Goal: Information Seeking & Learning: Learn about a topic

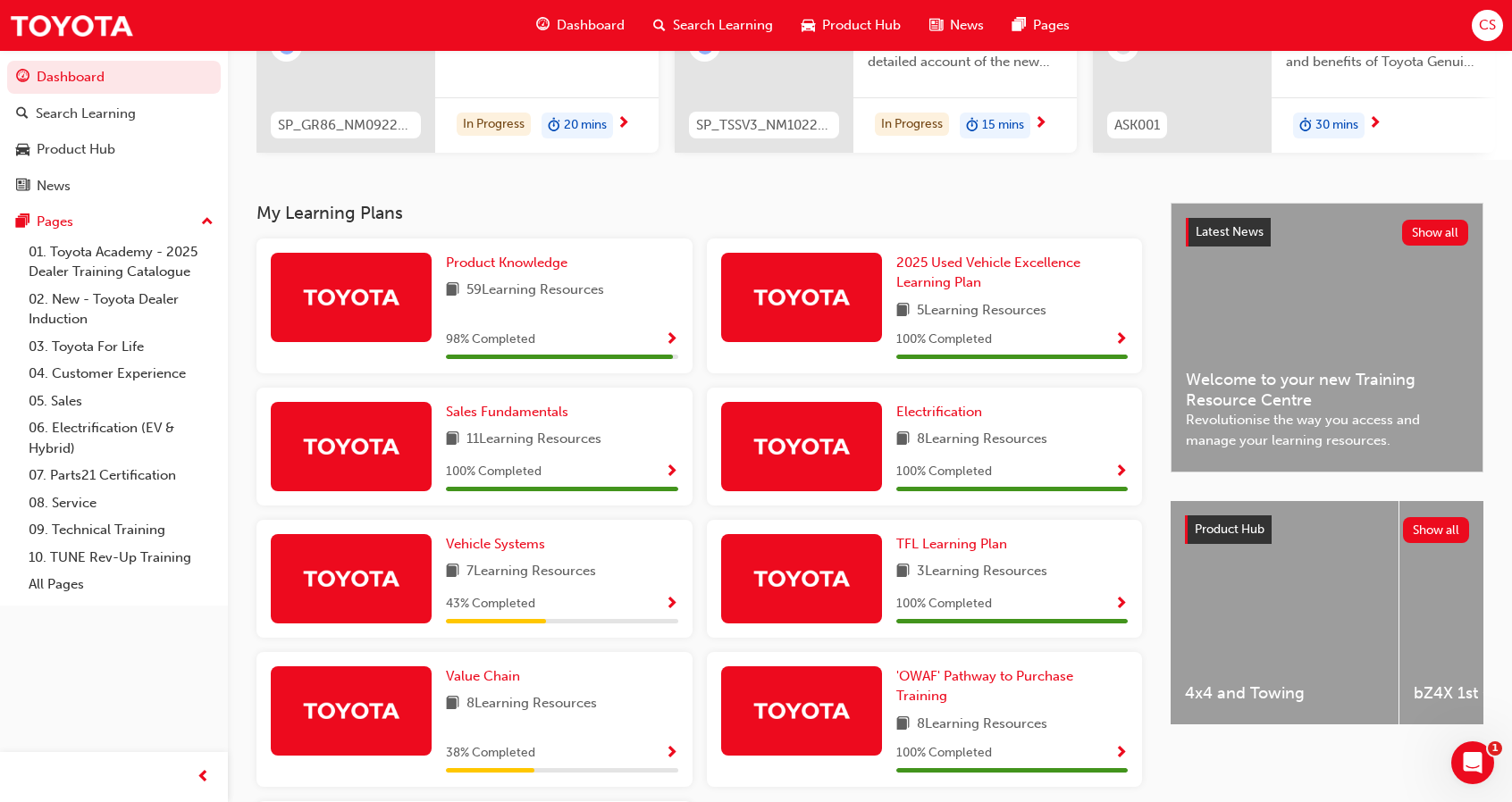
scroll to position [267, 0]
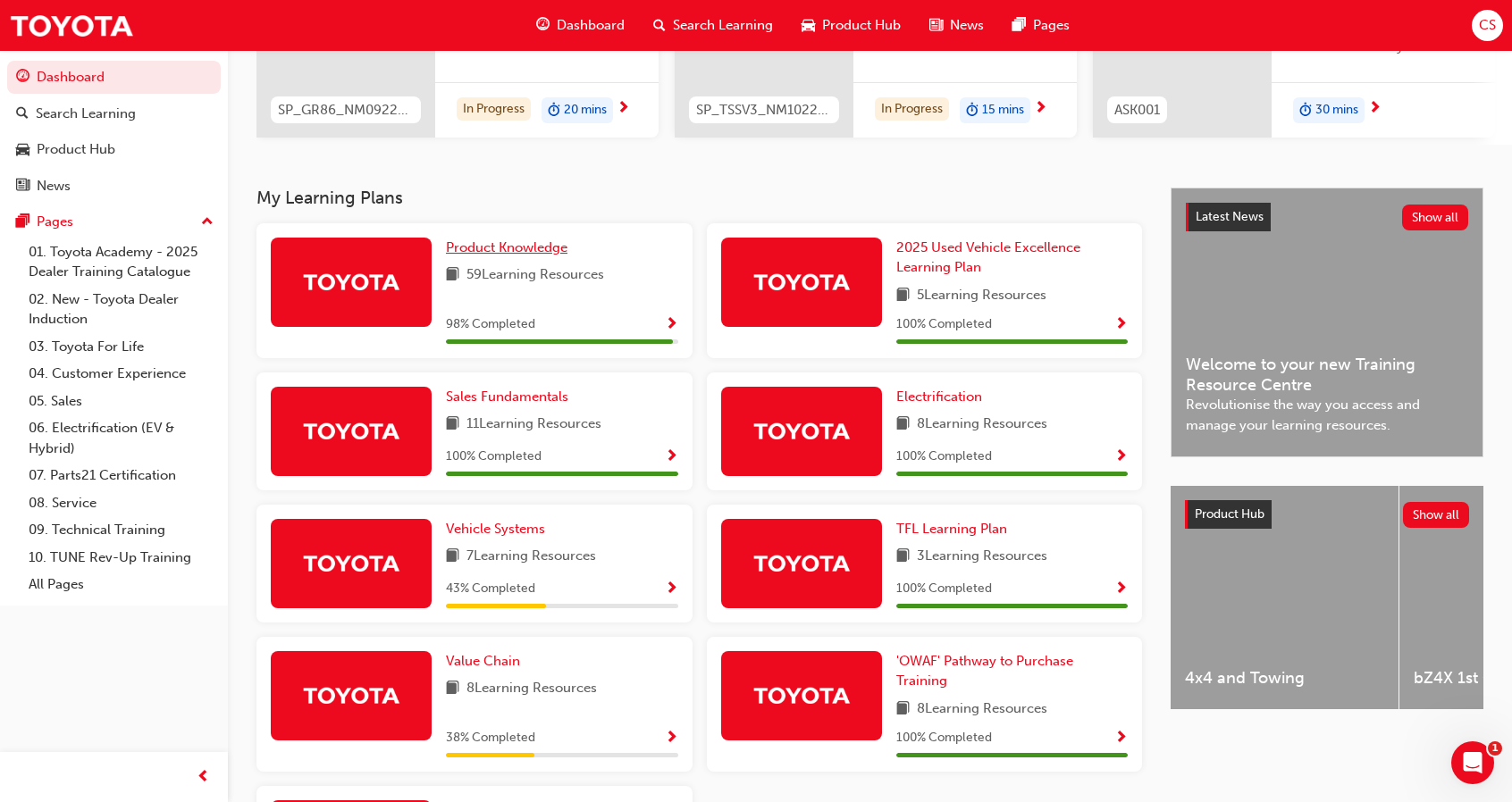
click at [531, 255] on span "Product Knowledge" at bounding box center [507, 247] width 122 height 16
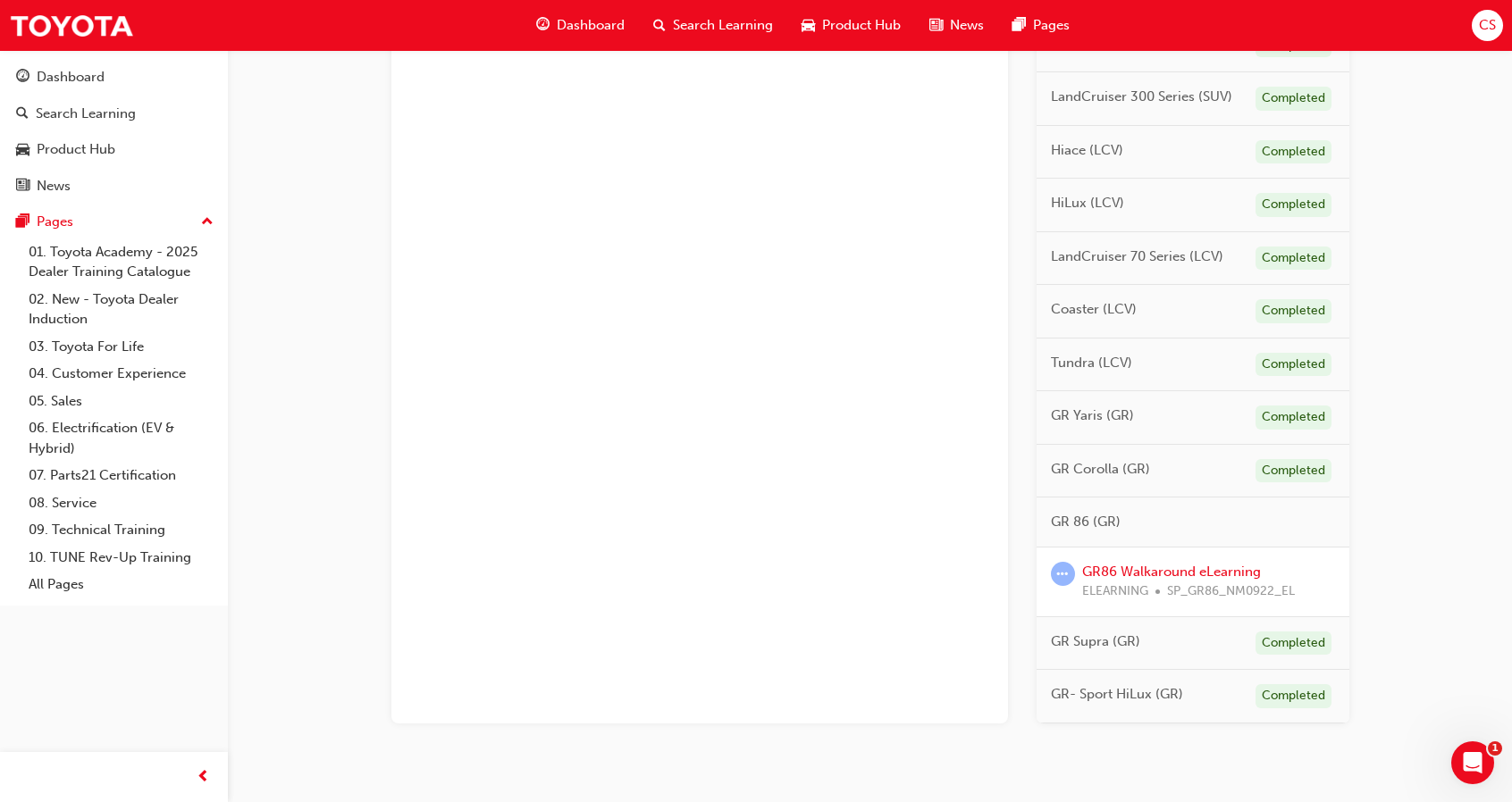
scroll to position [848, 0]
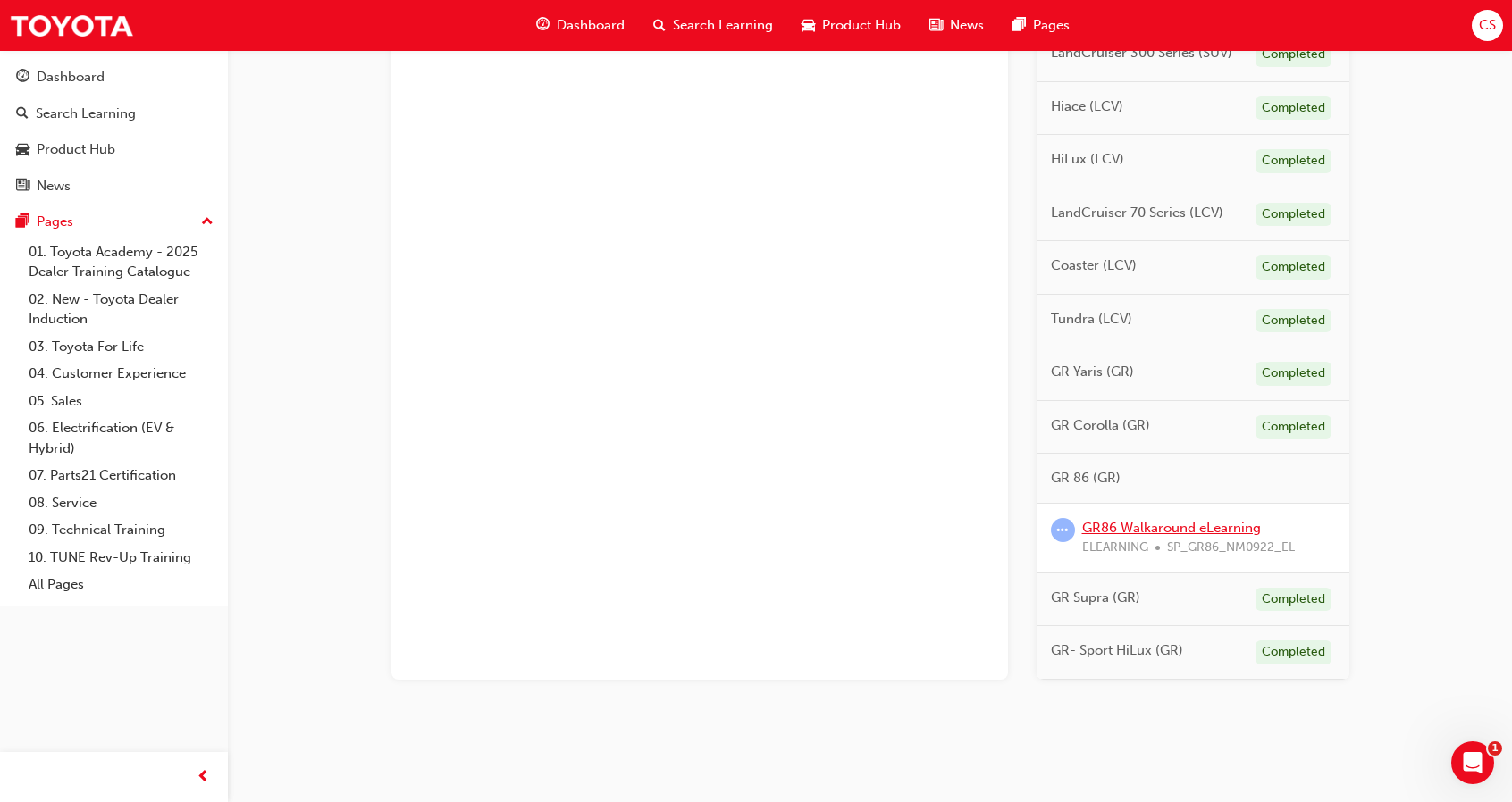
click at [1157, 525] on link "GR86 Walkaround eLearning" at bounding box center [1172, 528] width 179 height 16
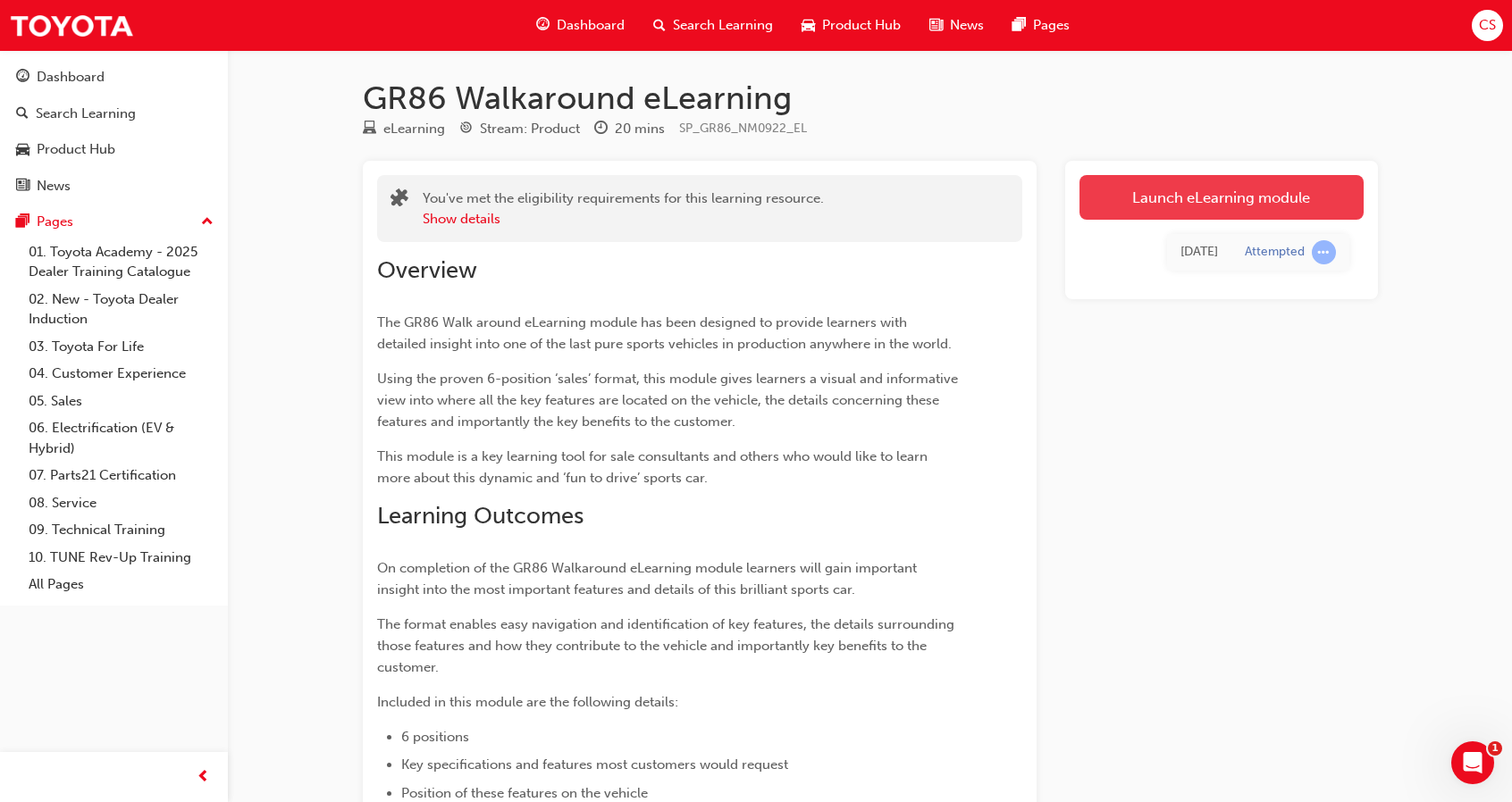
click at [1178, 210] on link "Launch eLearning module" at bounding box center [1221, 198] width 284 height 45
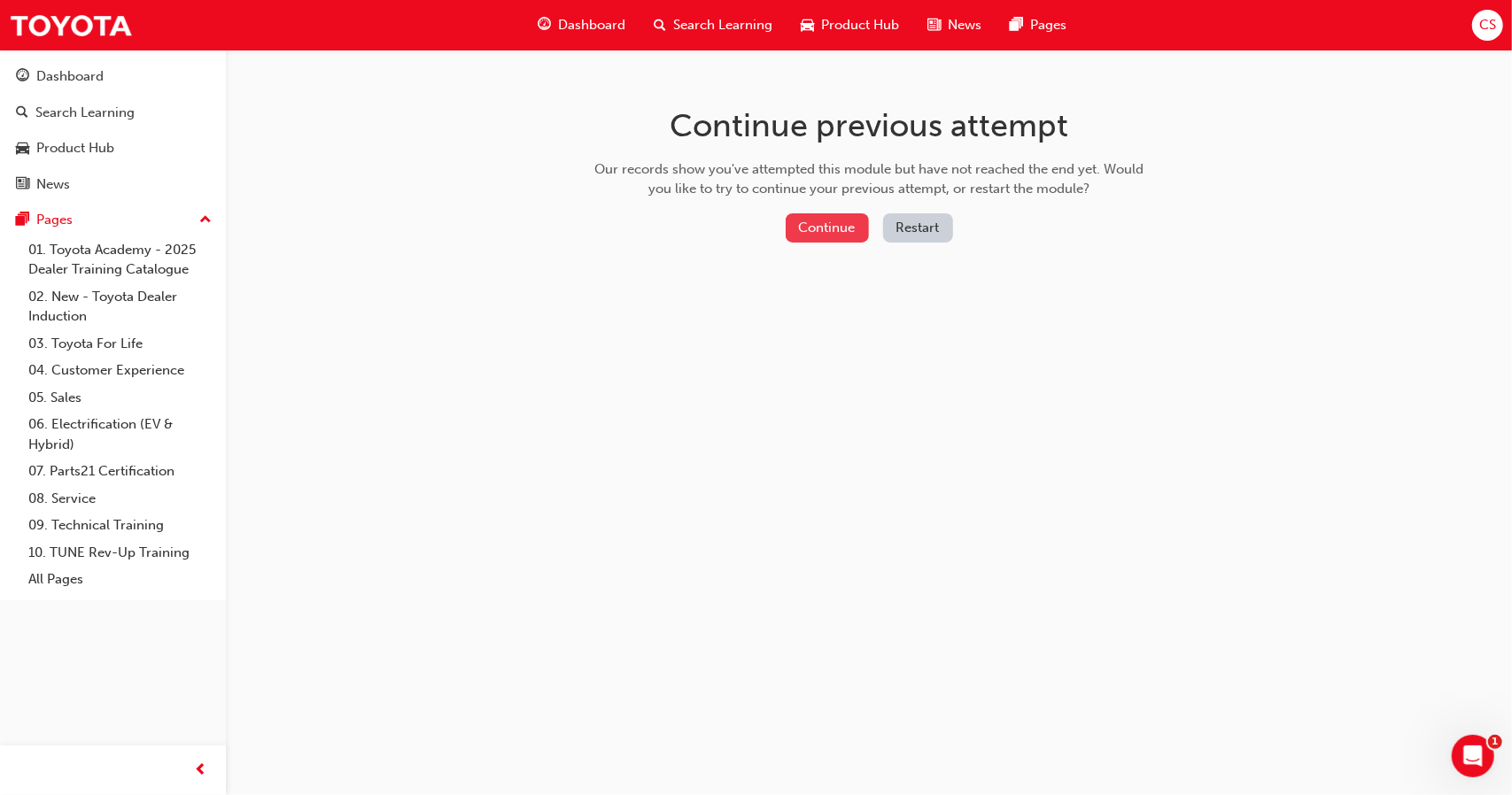
click at [863, 220] on button "Continue" at bounding box center [827, 228] width 83 height 29
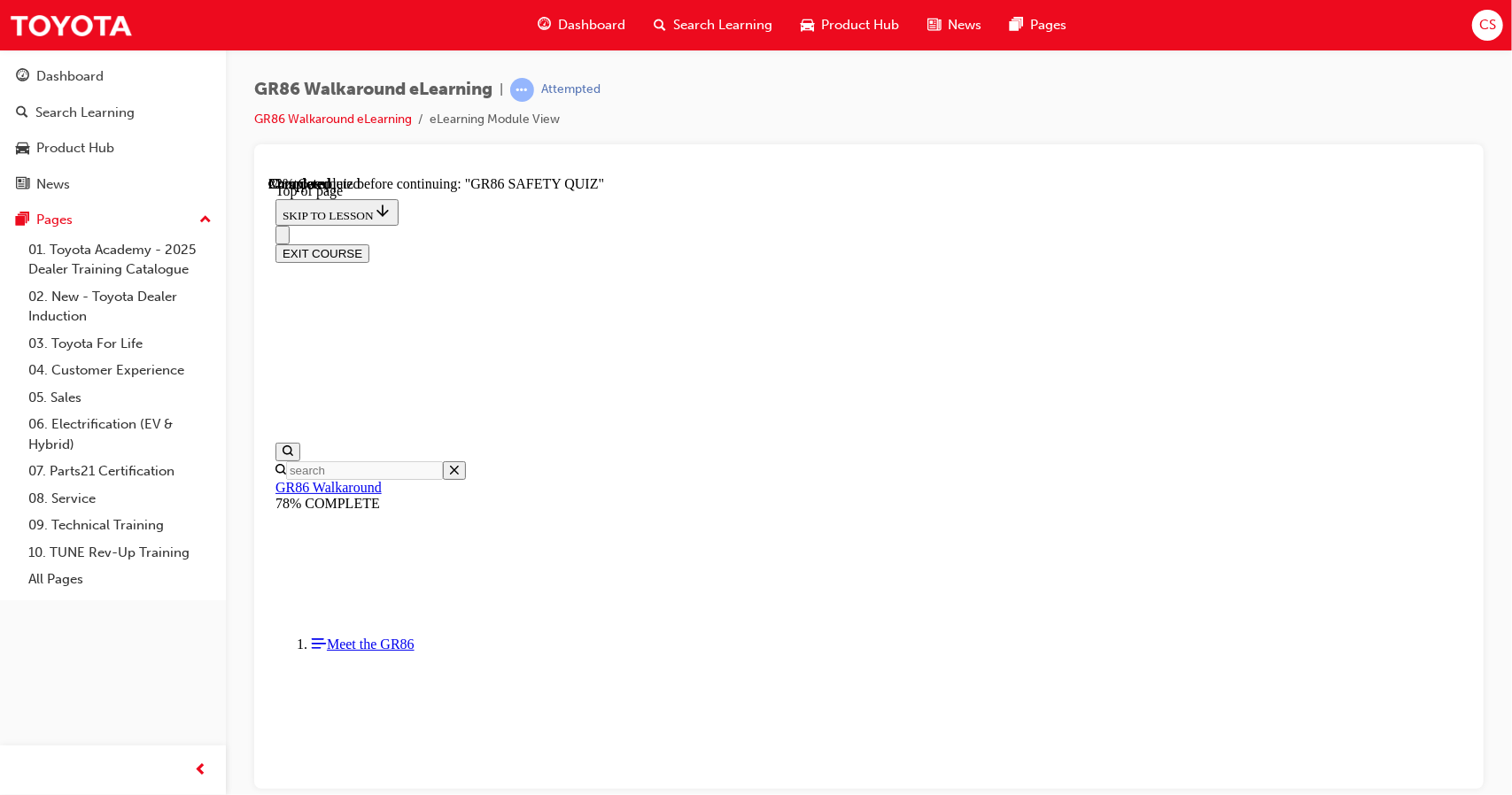
scroll to position [55, 0]
